Goal: Communication & Community: Answer question/provide support

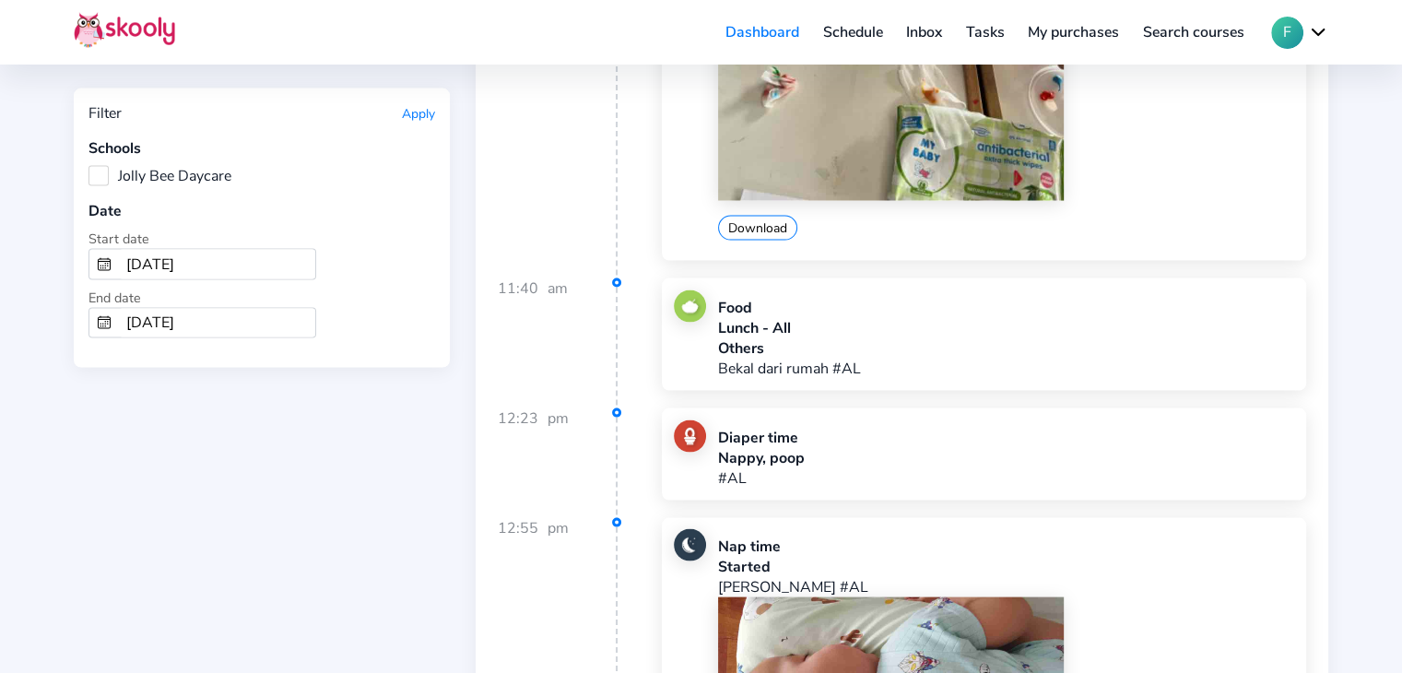
click at [933, 28] on link "Inbox" at bounding box center [924, 32] width 60 height 29
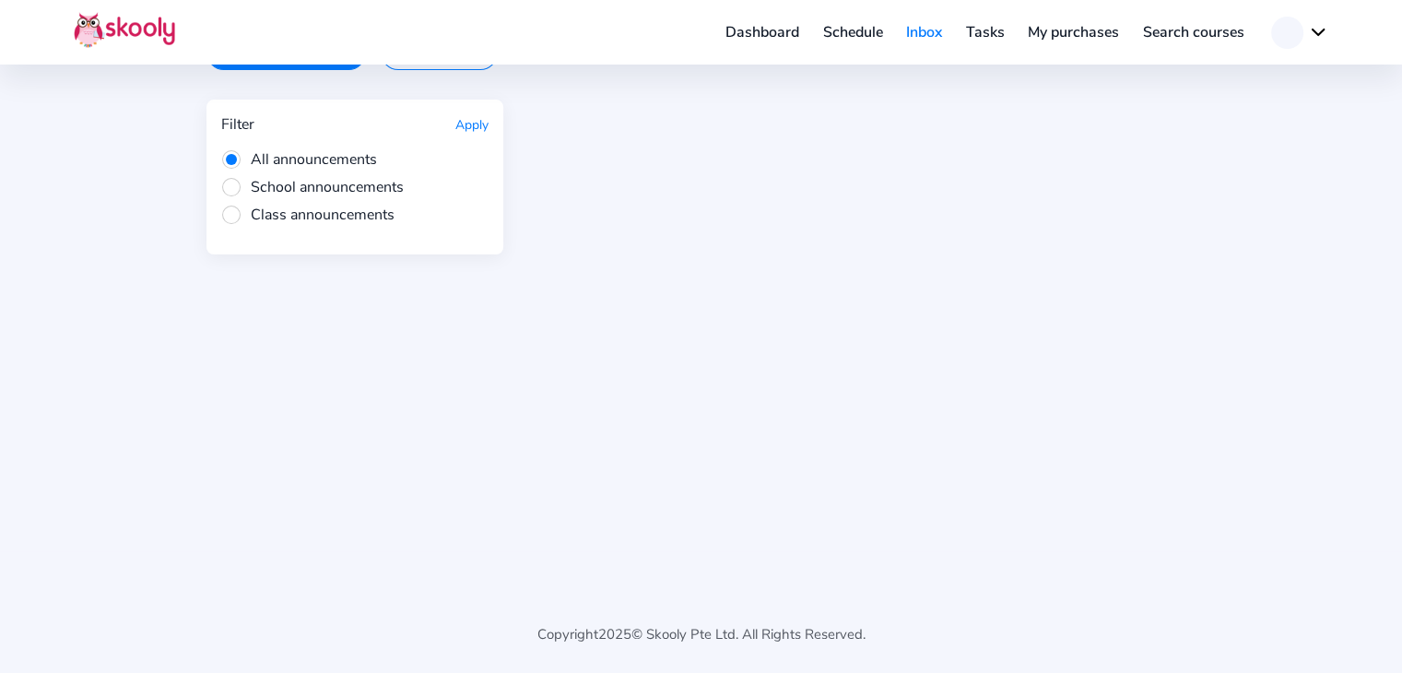
scroll to position [122, 0]
click at [850, 36] on link "Schedule" at bounding box center [853, 32] width 84 height 29
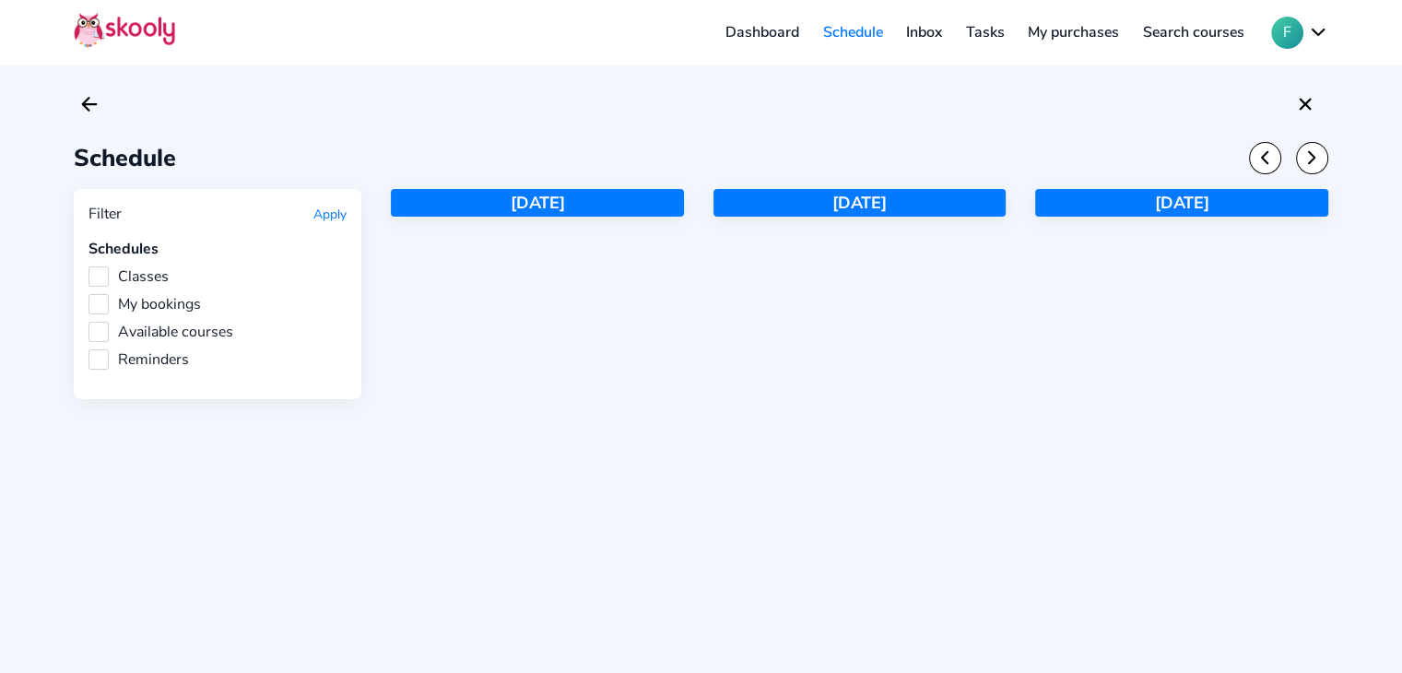
click at [929, 36] on link "Inbox" at bounding box center [924, 32] width 60 height 29
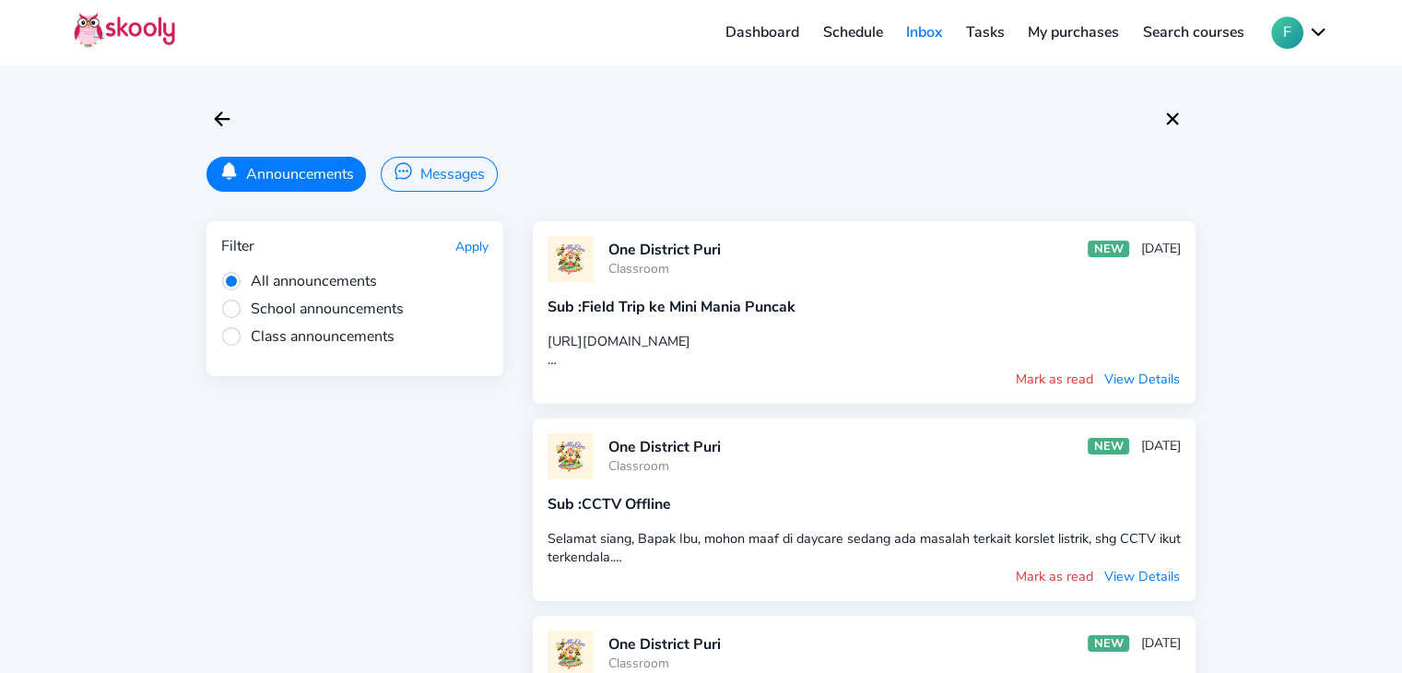
click at [454, 172] on button "Messages" at bounding box center [439, 174] width 116 height 35
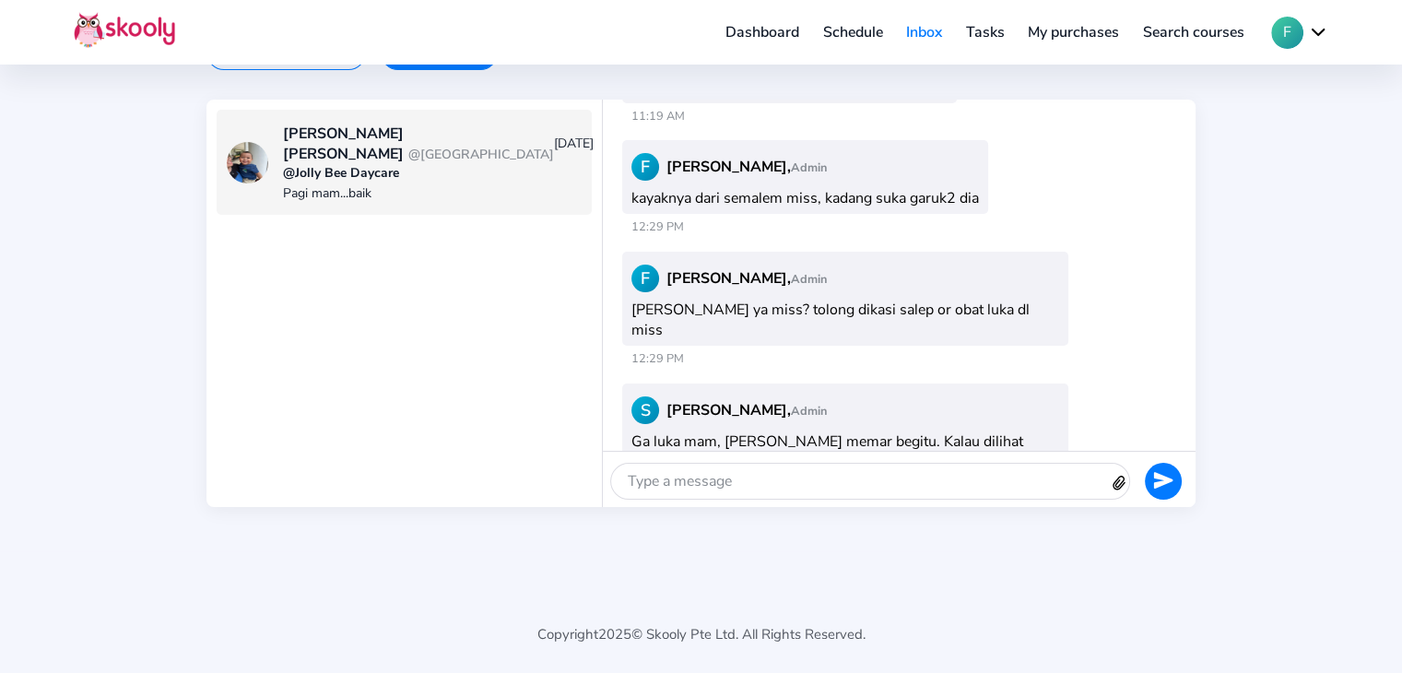
scroll to position [1361, 0]
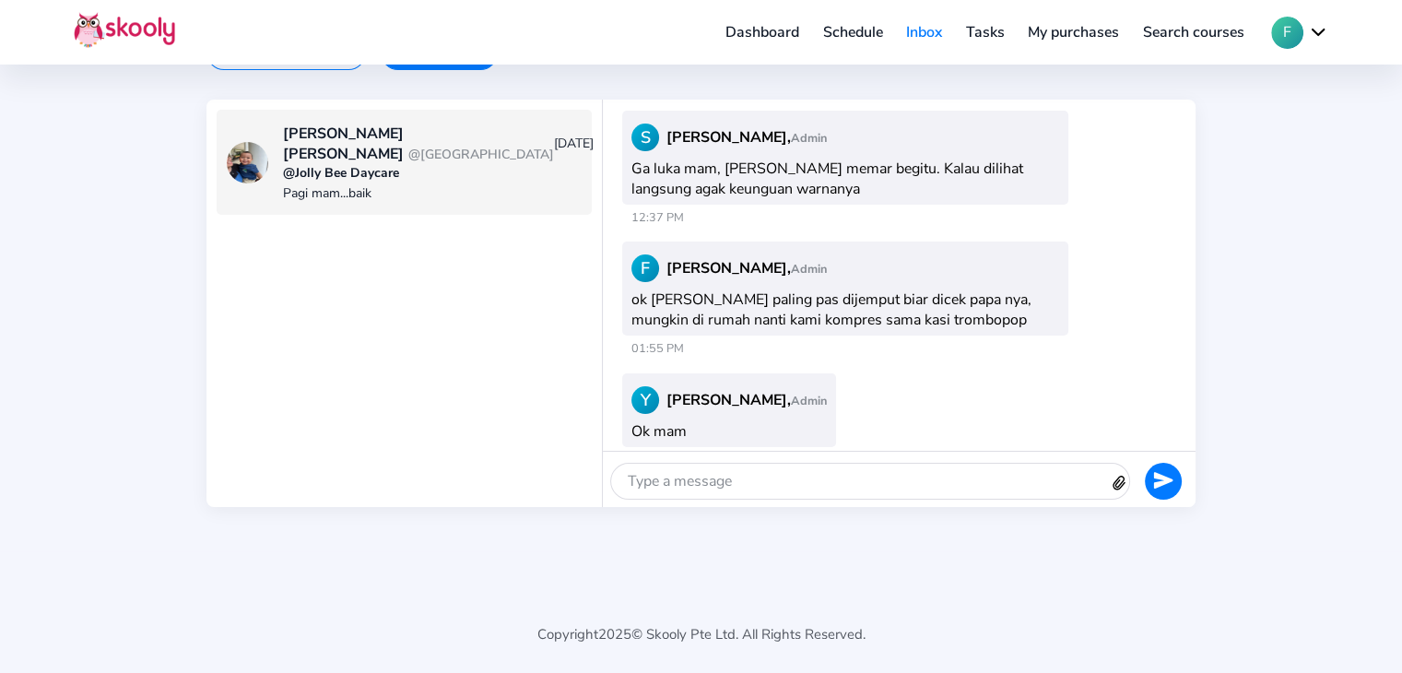
click at [791, 477] on div at bounding box center [860, 481] width 498 height 35
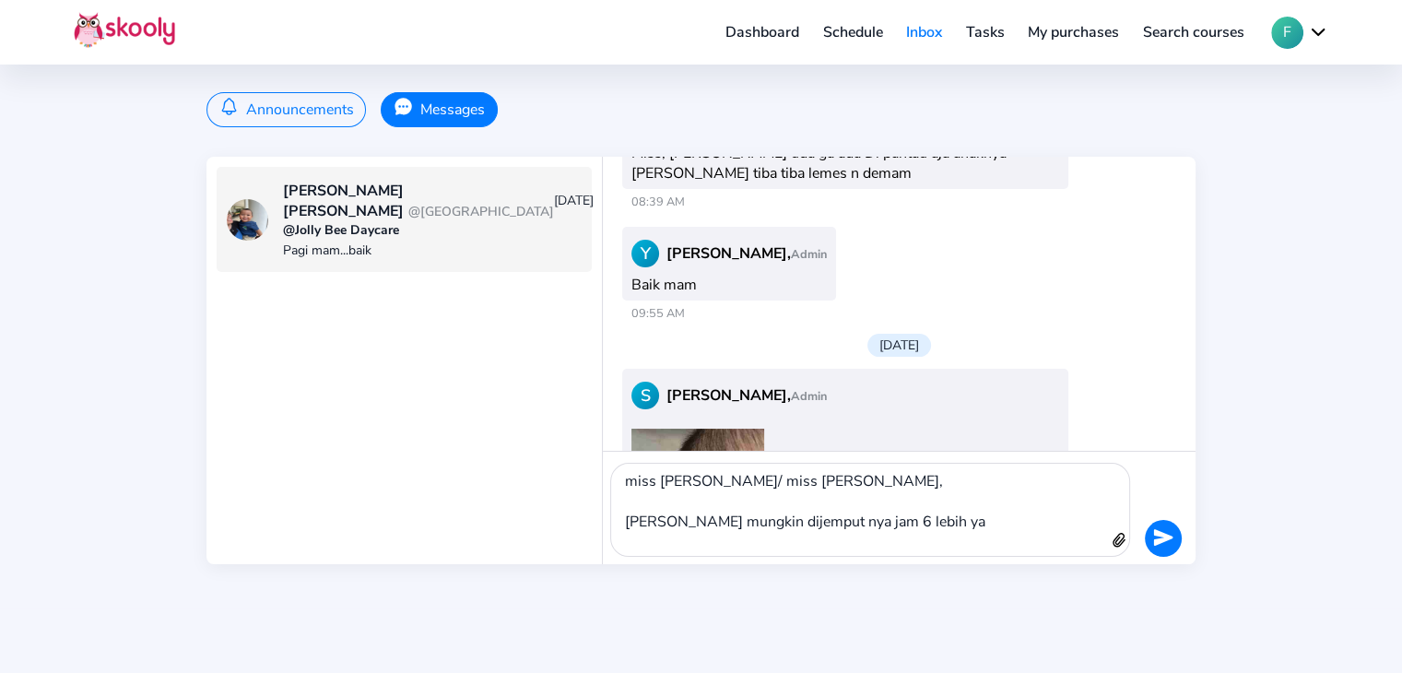
scroll to position [82, 0]
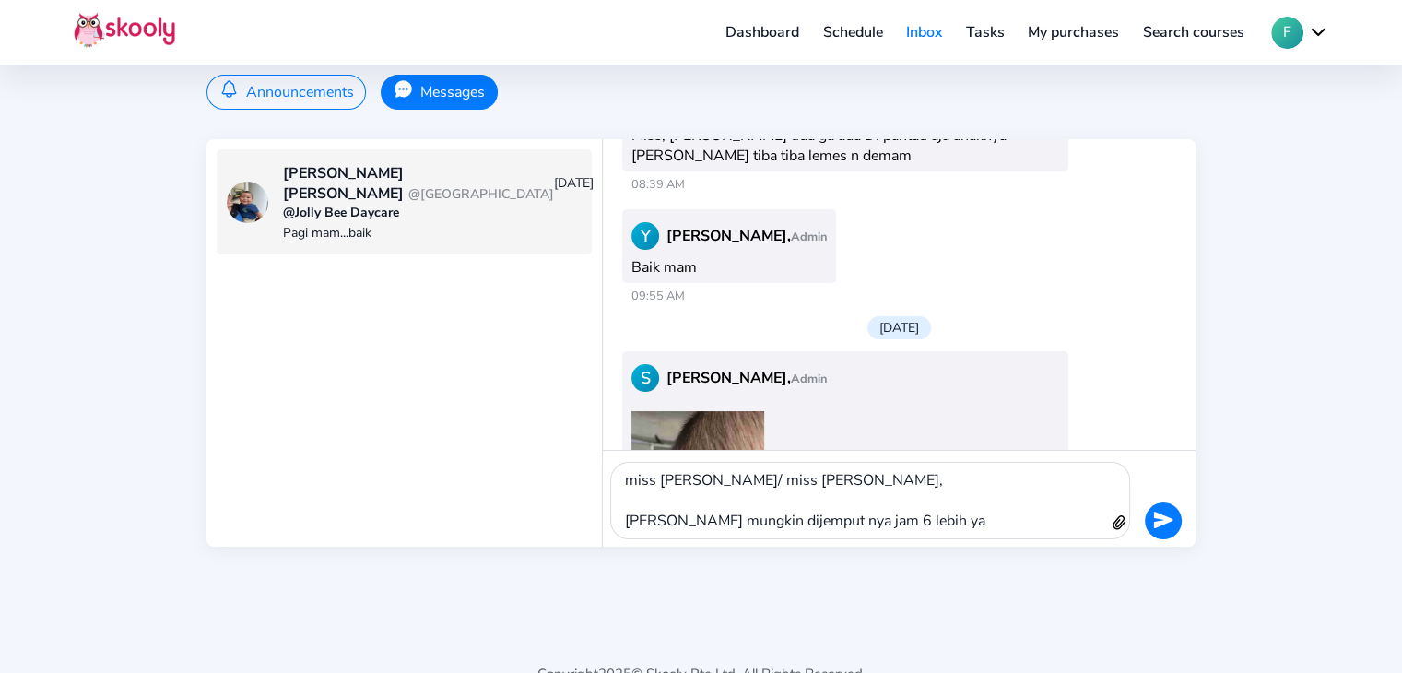
click at [873, 524] on div "miss [PERSON_NAME]/ miss [PERSON_NAME], [PERSON_NAME] mungkin dijemput nya jam …" at bounding box center [860, 501] width 498 height 76
click at [1170, 520] on icon "send" at bounding box center [1162, 520] width 19 height 17
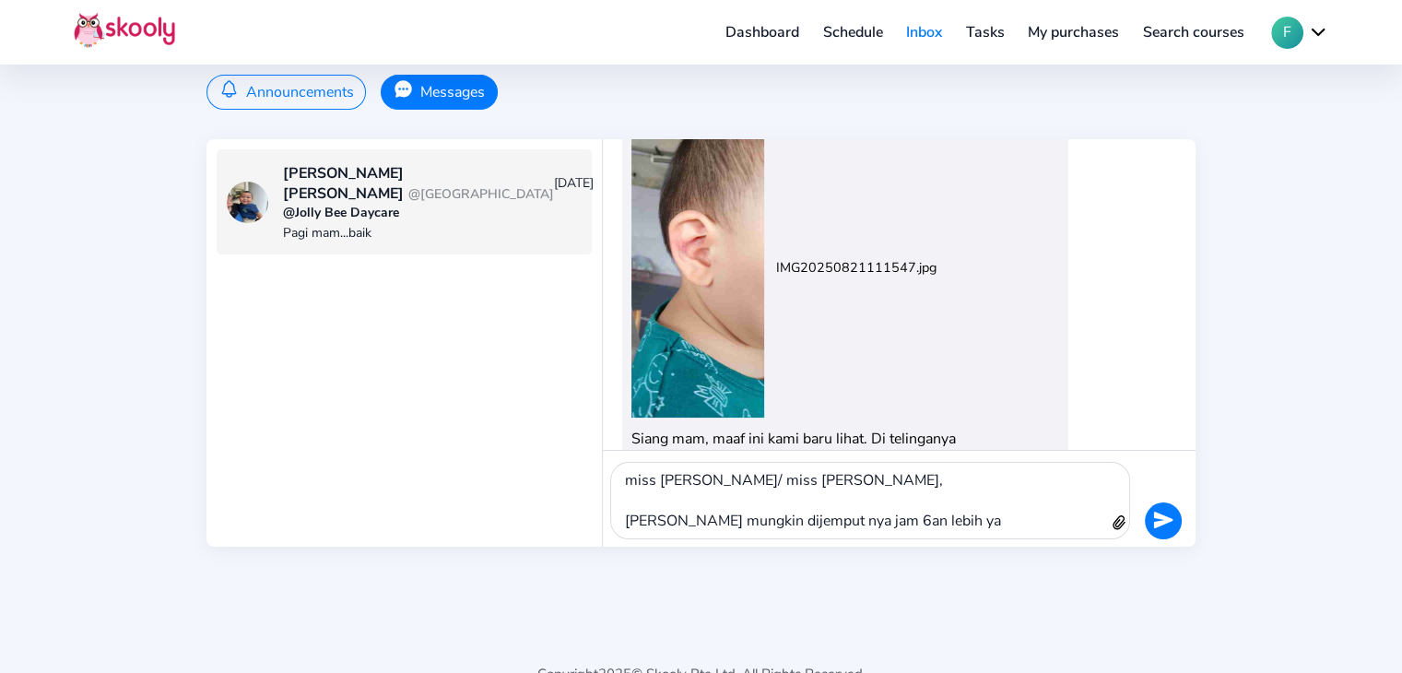
scroll to position [1725, 0]
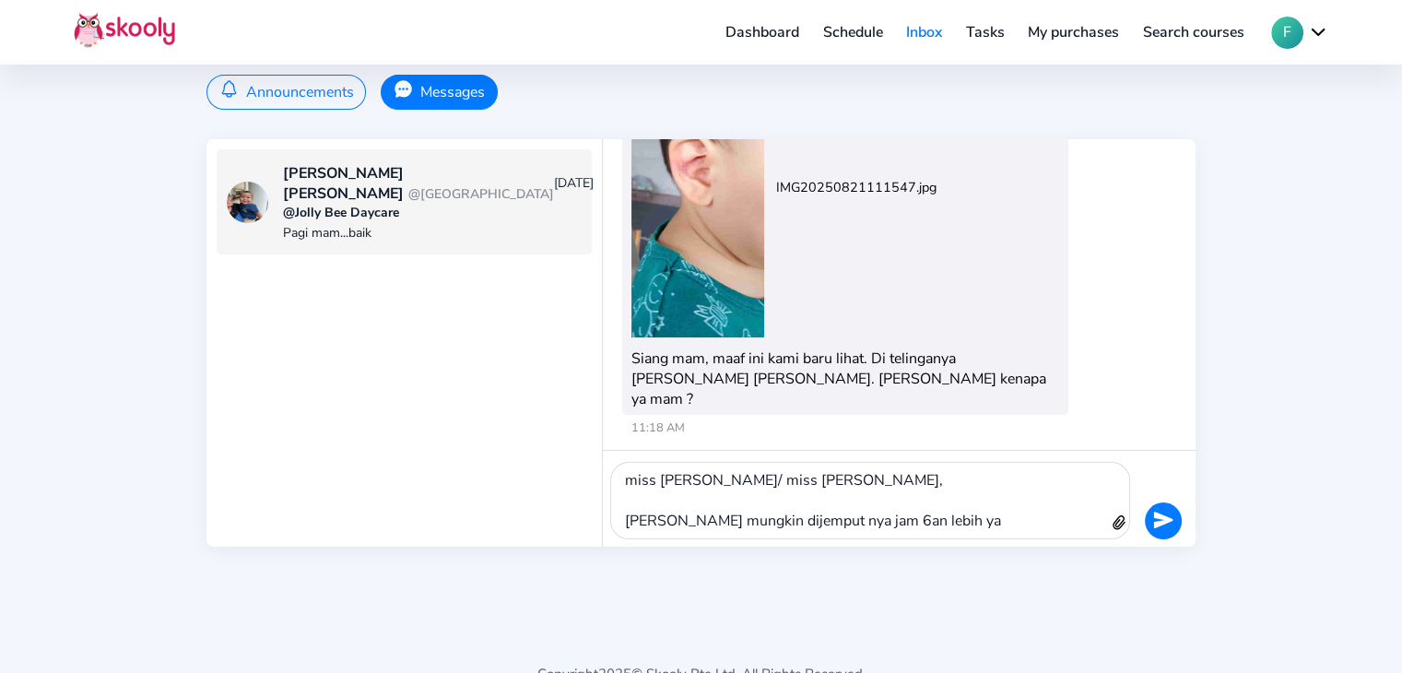
click at [1151, 516] on button at bounding box center [1163, 520] width 37 height 37
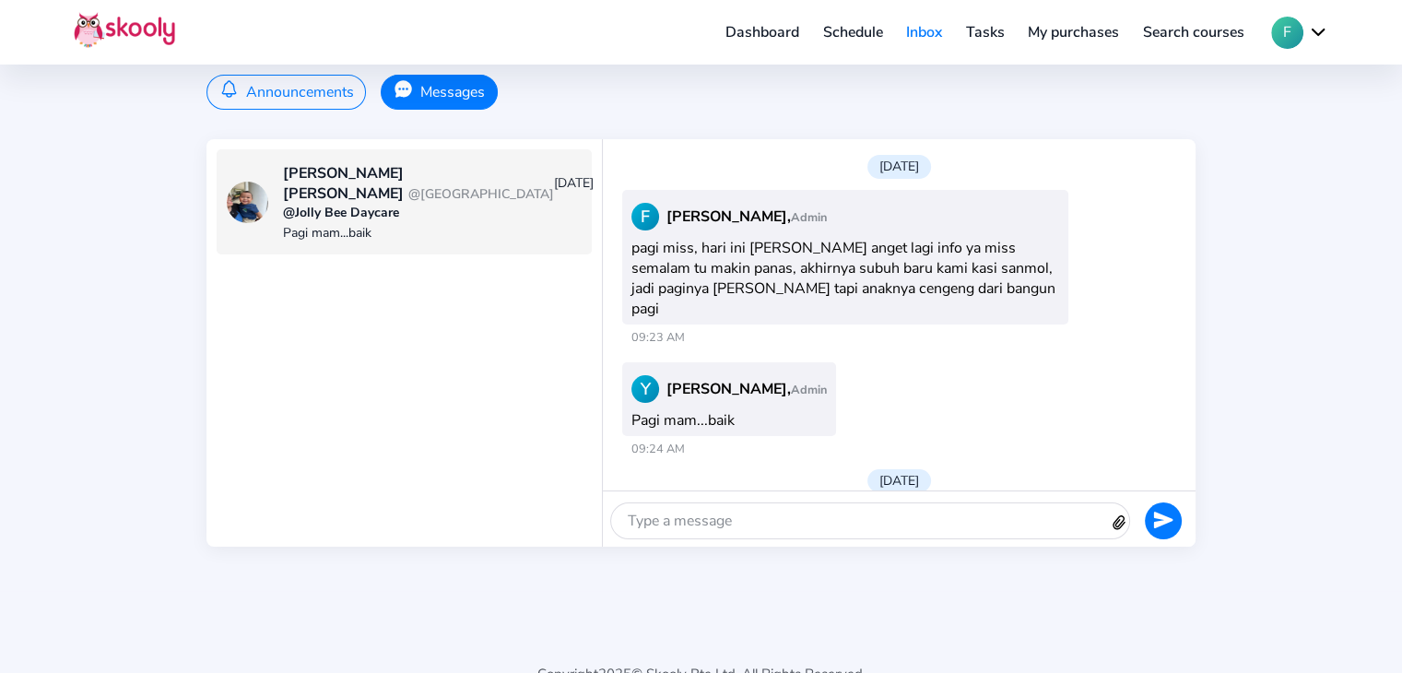
scroll to position [3174, 0]
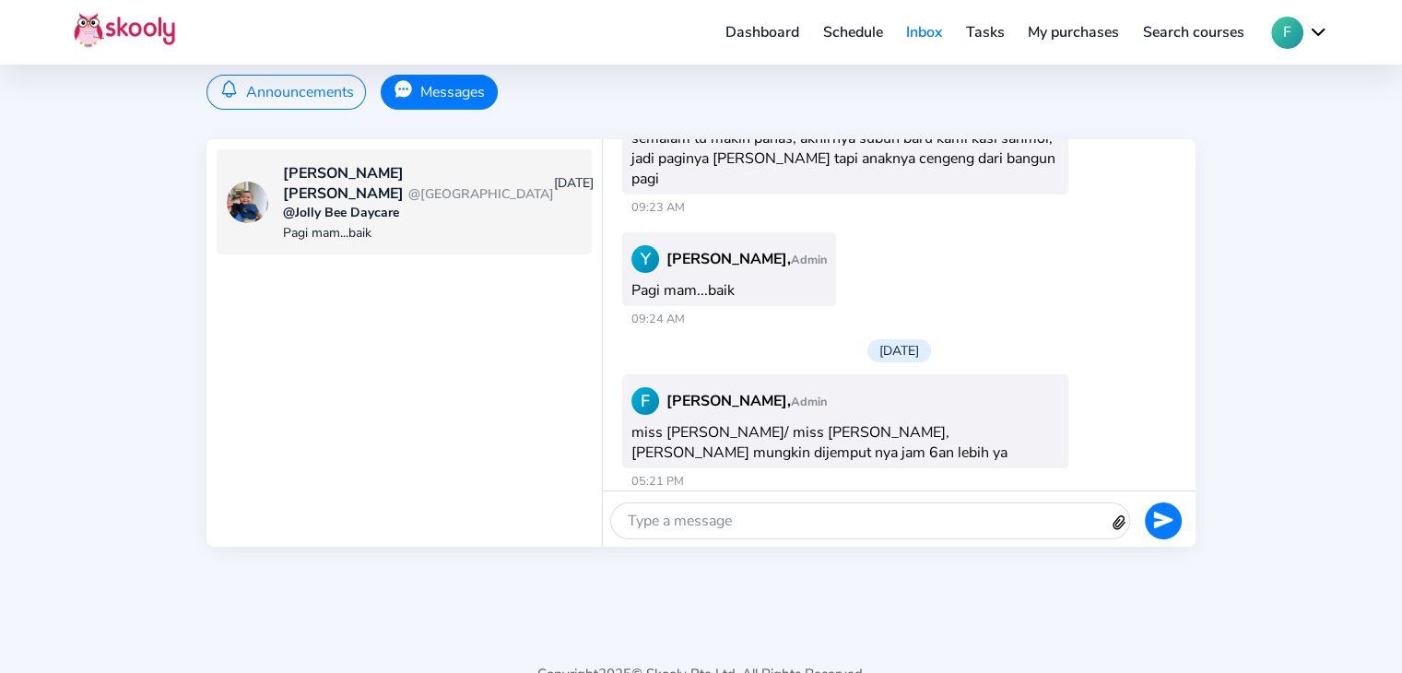
drag, startPoint x: 906, startPoint y: 429, endPoint x: 854, endPoint y: 392, distance: 64.2
click at [857, 519] on div "F [PERSON_NAME], Admin" at bounding box center [845, 533] width 428 height 28
click at [791, 525] on span "Admin" at bounding box center [809, 533] width 36 height 17
click at [702, 506] on div "F [PERSON_NAME], Admin miss [PERSON_NAME]/ miss nova, [PERSON_NAME] mungkin dij…" at bounding box center [845, 553] width 446 height 94
click at [683, 374] on div "F [PERSON_NAME], Admin miss [PERSON_NAME]/ miss nova, [PERSON_NAME] mungkin dij…" at bounding box center [845, 421] width 446 height 94
